Goal: Check status: Check status

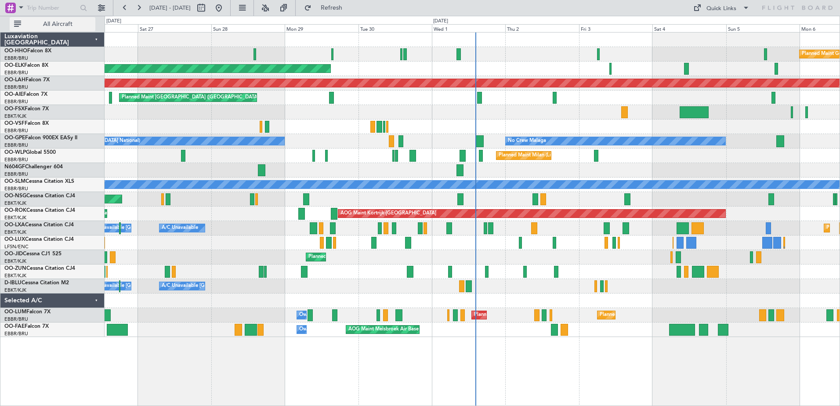
click at [73, 25] on span "All Aircraft" at bounding box center [58, 24] width 70 height 6
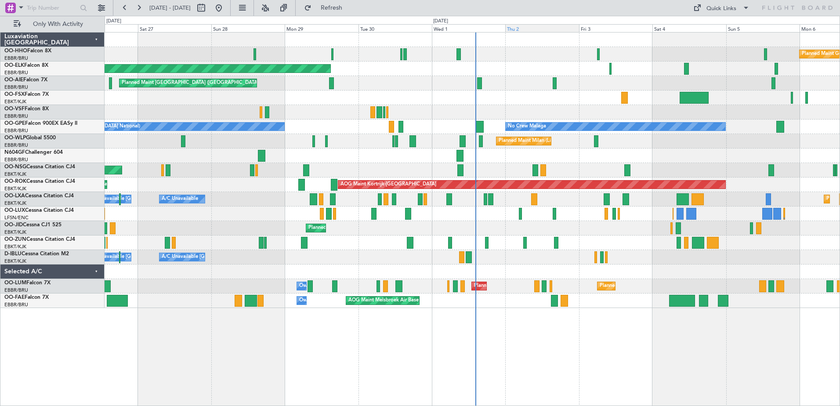
click at [545, 32] on div "Thu 2" at bounding box center [541, 28] width 73 height 8
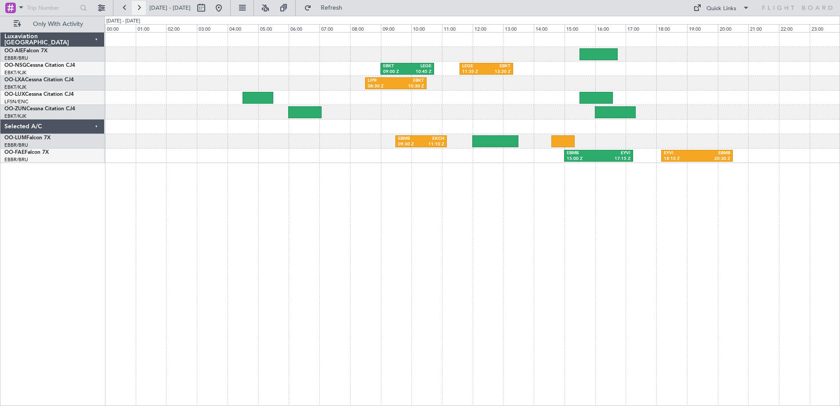
click at [141, 7] on button at bounding box center [139, 8] width 14 height 14
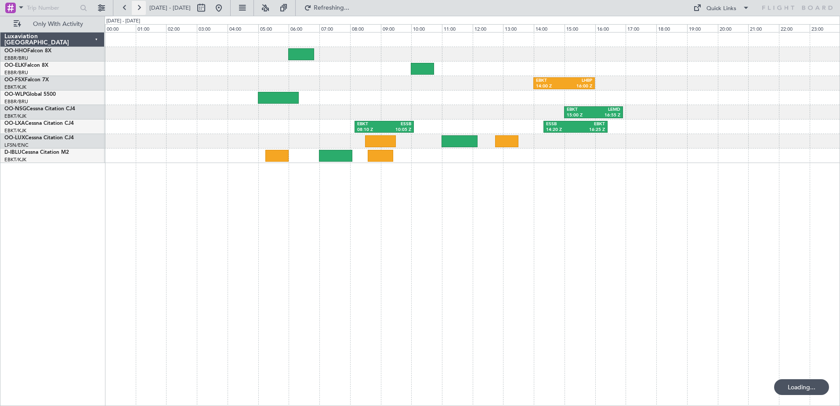
click at [138, 4] on button at bounding box center [139, 8] width 14 height 14
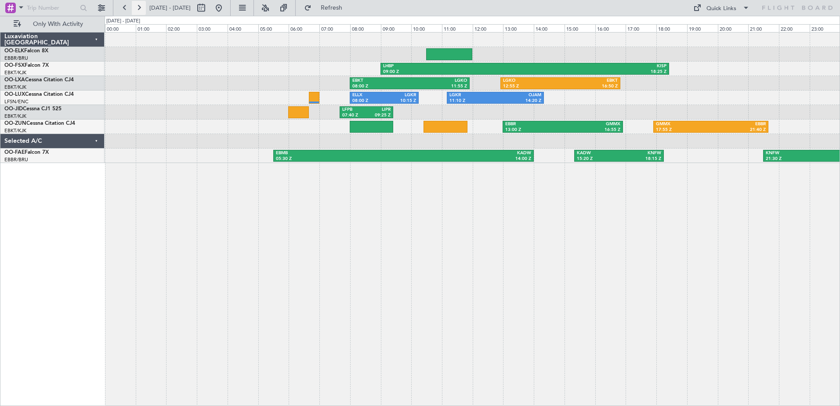
click at [140, 11] on button at bounding box center [139, 8] width 14 height 14
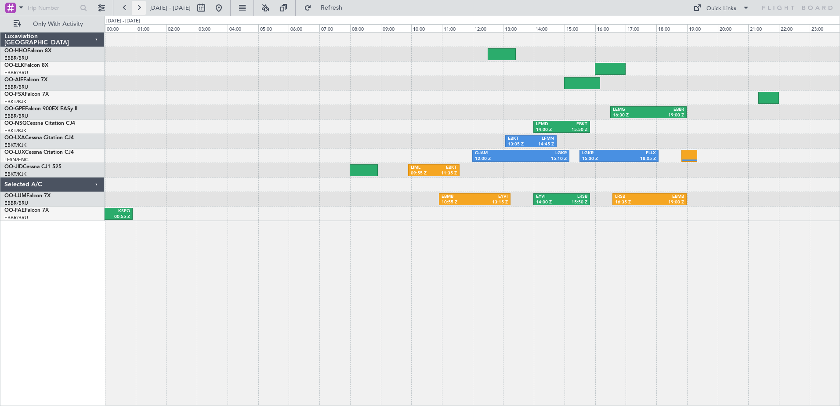
click at [141, 8] on button at bounding box center [139, 8] width 14 height 14
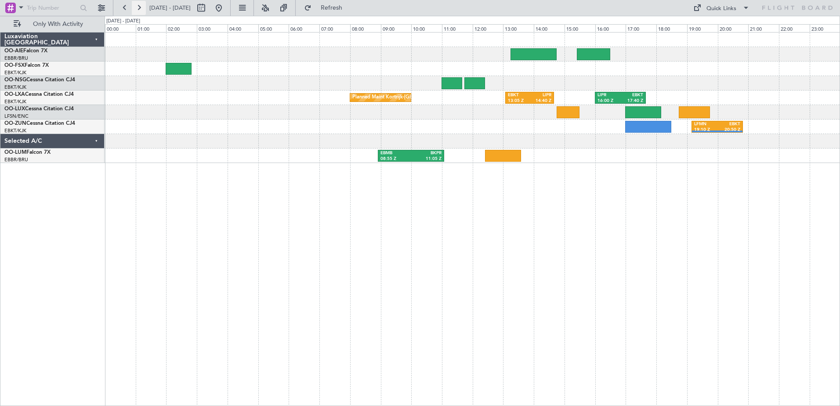
click at [138, 7] on button at bounding box center [139, 8] width 14 height 14
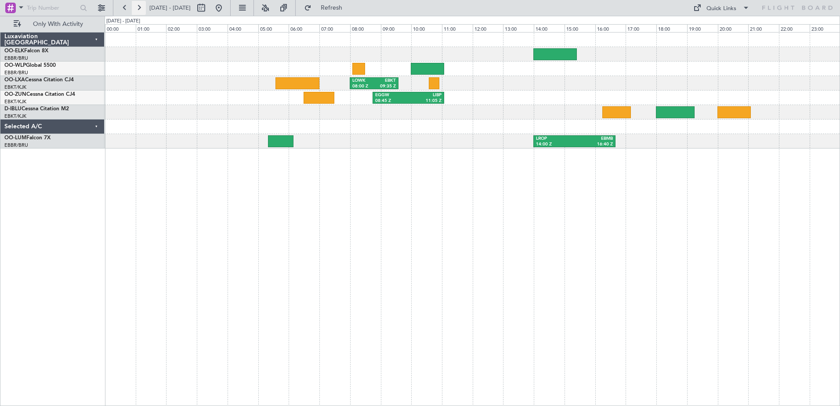
click at [142, 11] on button at bounding box center [139, 8] width 14 height 14
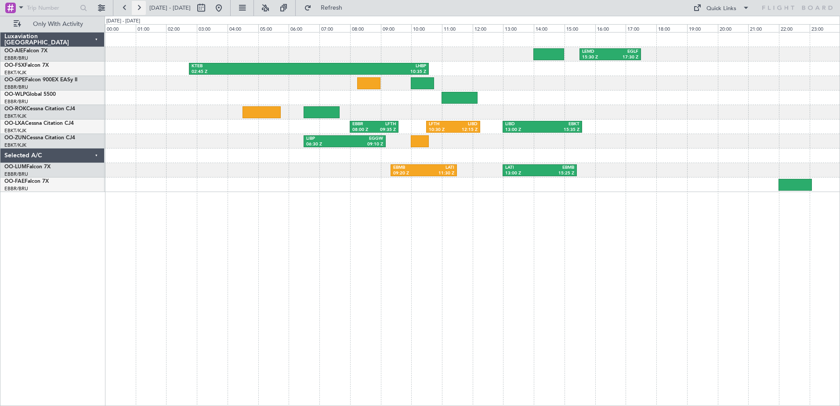
click at [138, 7] on button at bounding box center [139, 8] width 14 height 14
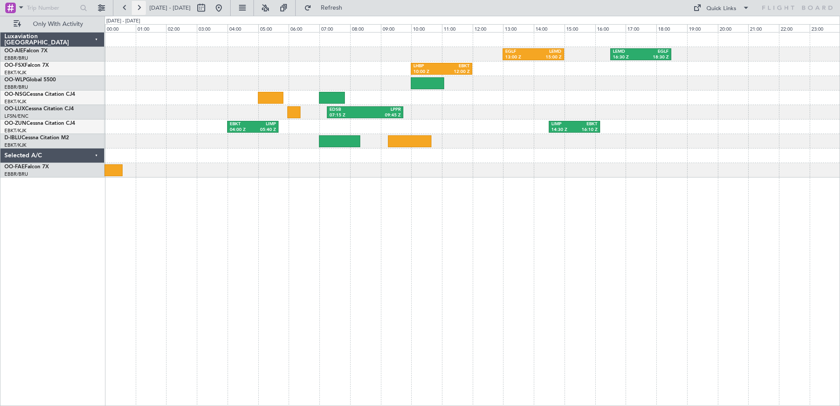
click at [140, 7] on button at bounding box center [139, 8] width 14 height 14
